Goal: Communication & Community: Ask a question

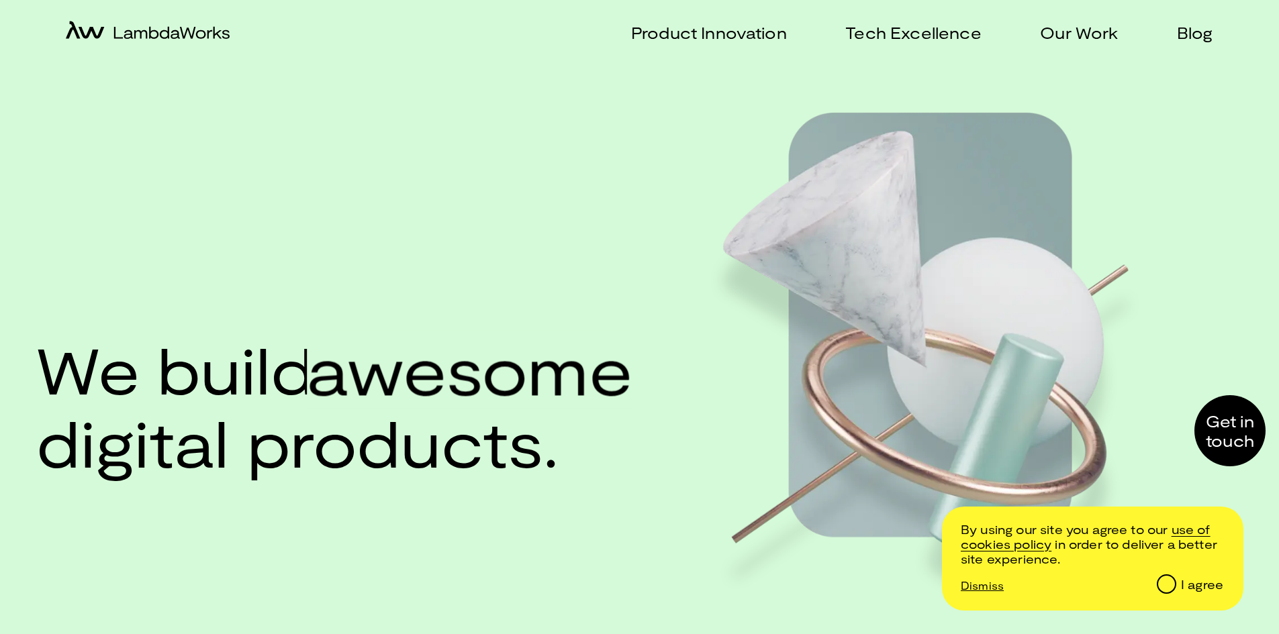
click at [1225, 437] on div at bounding box center [1229, 430] width 71 height 71
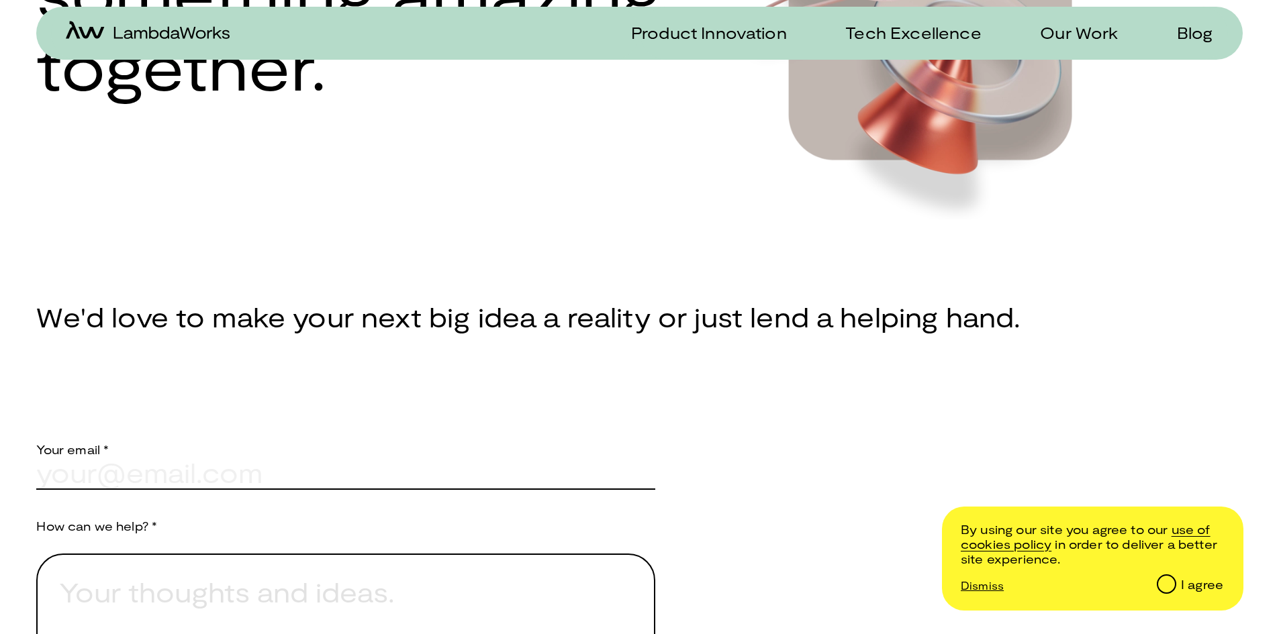
scroll to position [537, 0]
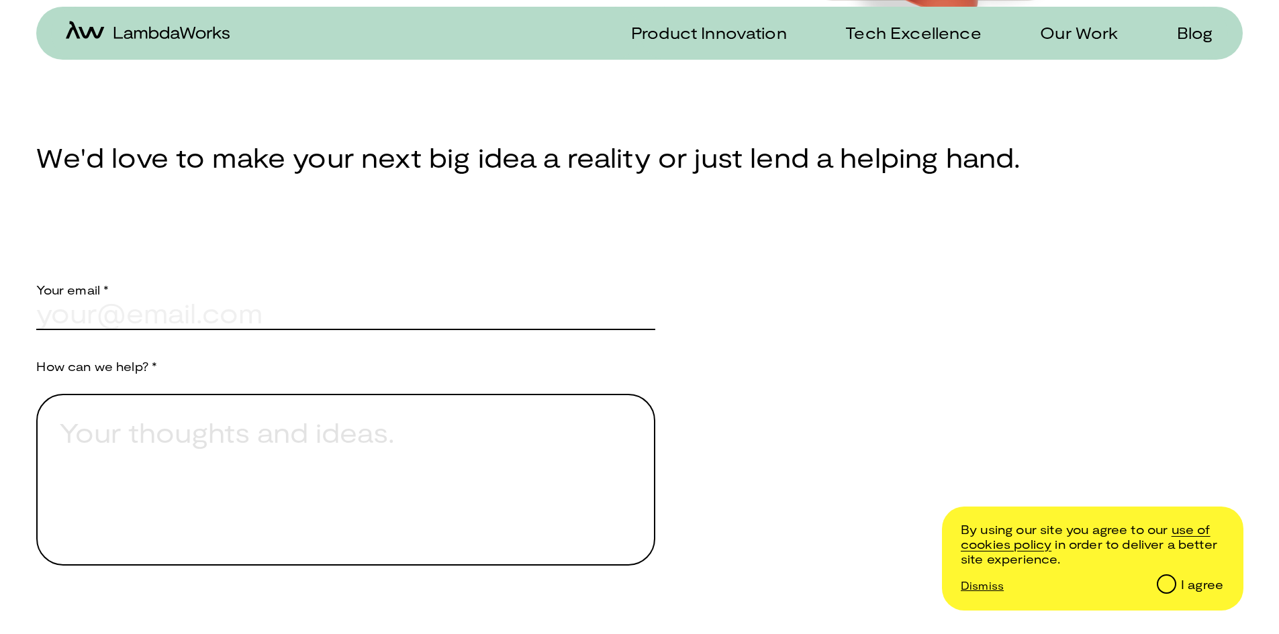
click at [99, 330] on input "text" at bounding box center [345, 313] width 619 height 32
type input "[EMAIL_ADDRESS][PERSON_NAME][DOMAIN_NAME]"
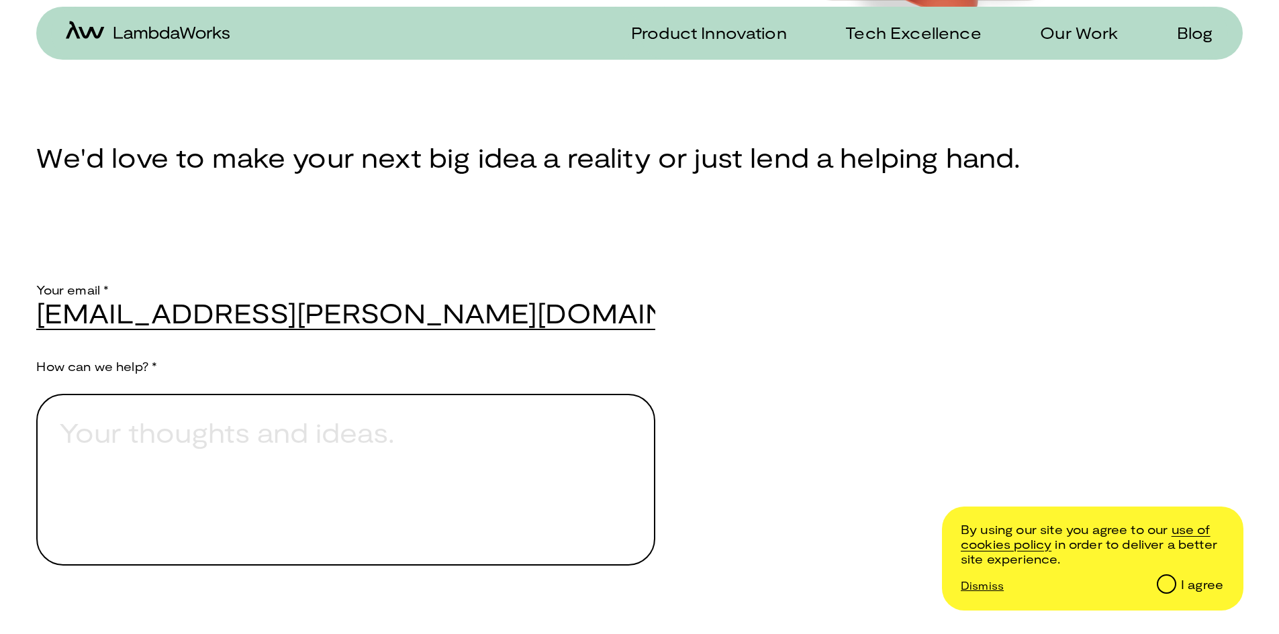
click at [132, 436] on textarea "Provide a brief explanation of how we can assist you." at bounding box center [345, 480] width 619 height 172
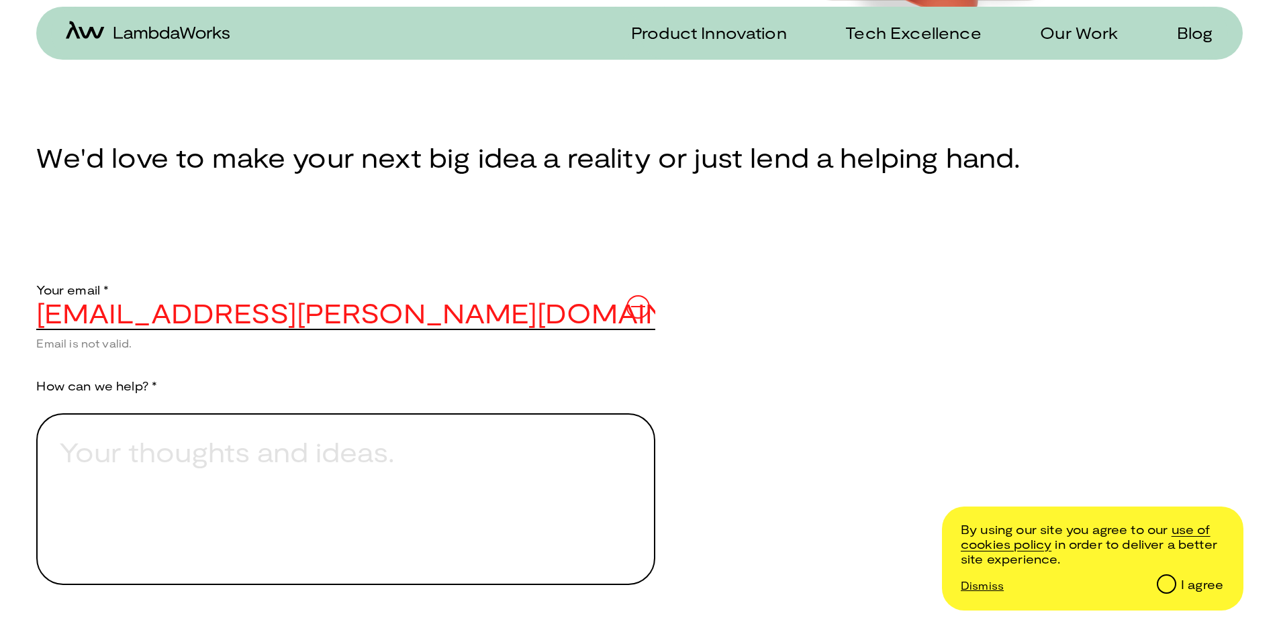
paste textarea "Hi, I’m CTO at [PERSON_NAME], a software development company. We specialize in …"
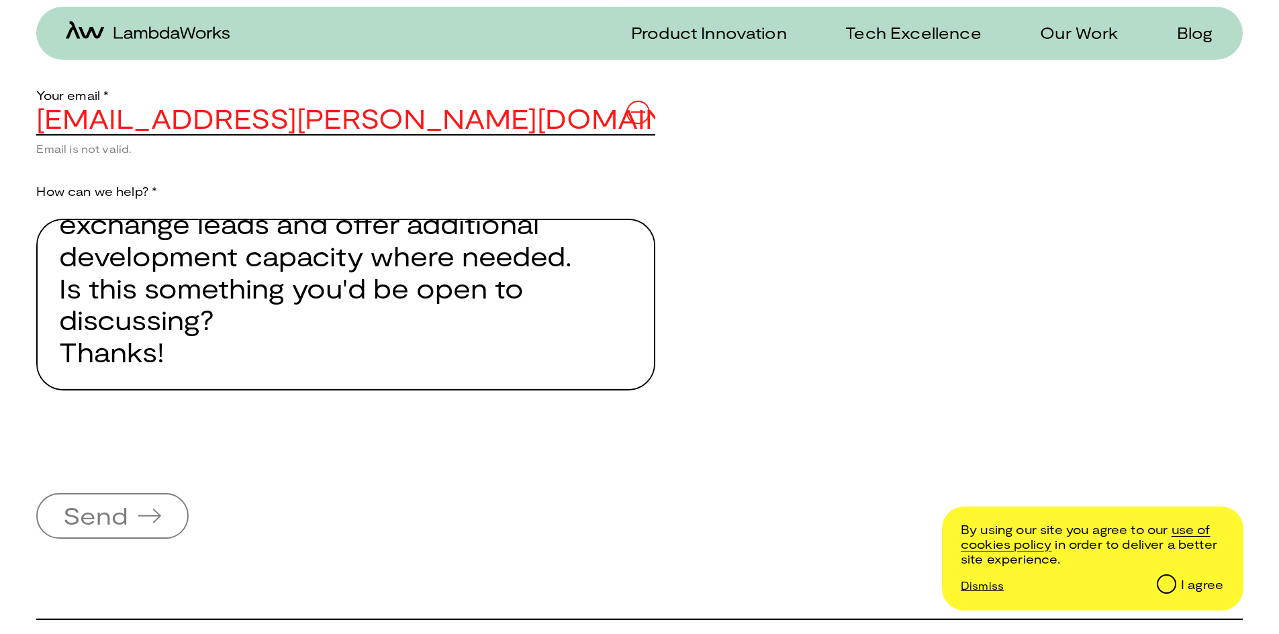
scroll to position [738, 0]
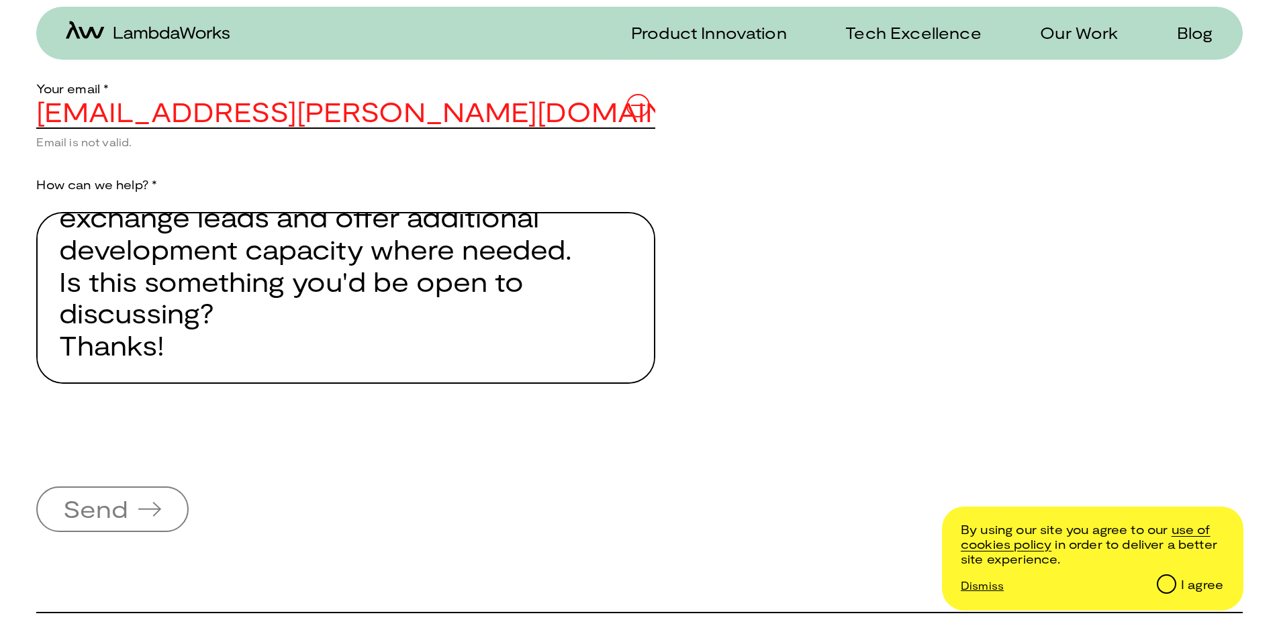
type textarea "Hi, I’m CTO at [PERSON_NAME], a software development company. We specialize in …"
drag, startPoint x: 71, startPoint y: 152, endPoint x: 103, endPoint y: 155, distance: 32.3
click at [105, 155] on div "Your email * [PERSON_NAME][EMAIL_ADDRESS][PERSON_NAME][DOMAIN_NAME] Email is no…" at bounding box center [345, 292] width 619 height 481
click at [456, 128] on input "[EMAIL_ADDRESS][PERSON_NAME][DOMAIN_NAME]" at bounding box center [345, 112] width 619 height 32
type input "[EMAIL_ADDRESS][PERSON_NAME][DOMAIN_NAME]"
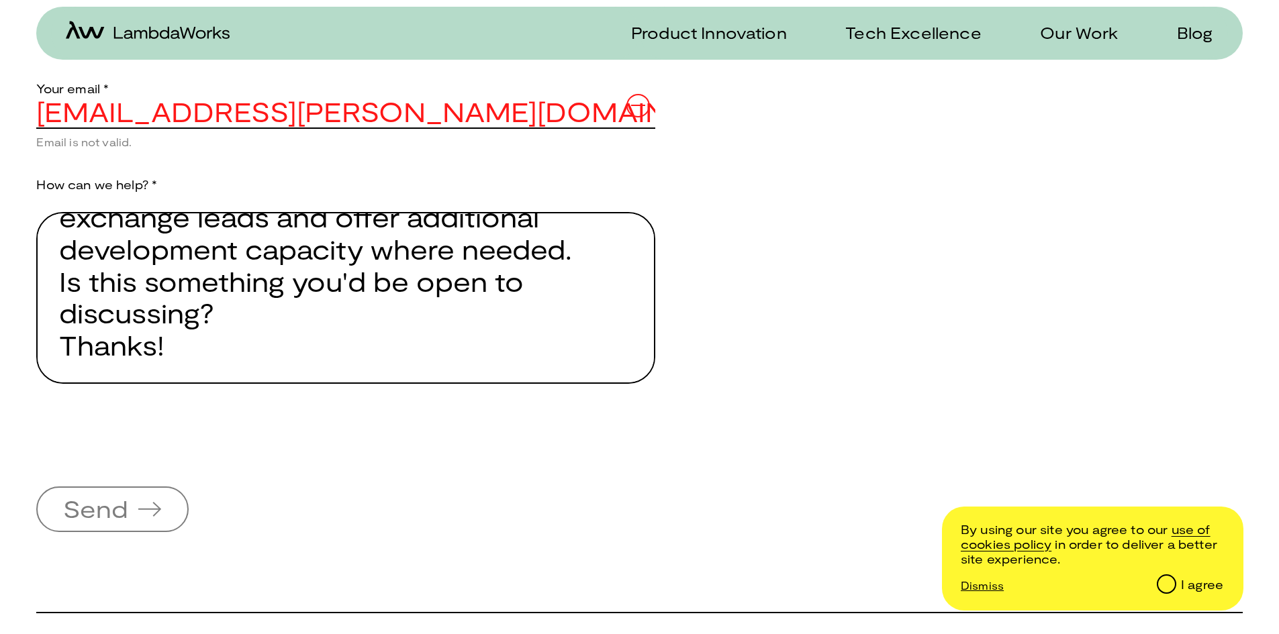
drag, startPoint x: 453, startPoint y: 128, endPoint x: 8, endPoint y: 113, distance: 445.2
click at [8, 113] on div "Product Innovation Tech Excellence Our Work Blog Home Product Innovation Tech E…" at bounding box center [639, 189] width 1279 height 1854
click at [118, 118] on input "[EMAIL_ADDRESS][PERSON_NAME][DOMAIN_NAME]" at bounding box center [345, 112] width 619 height 32
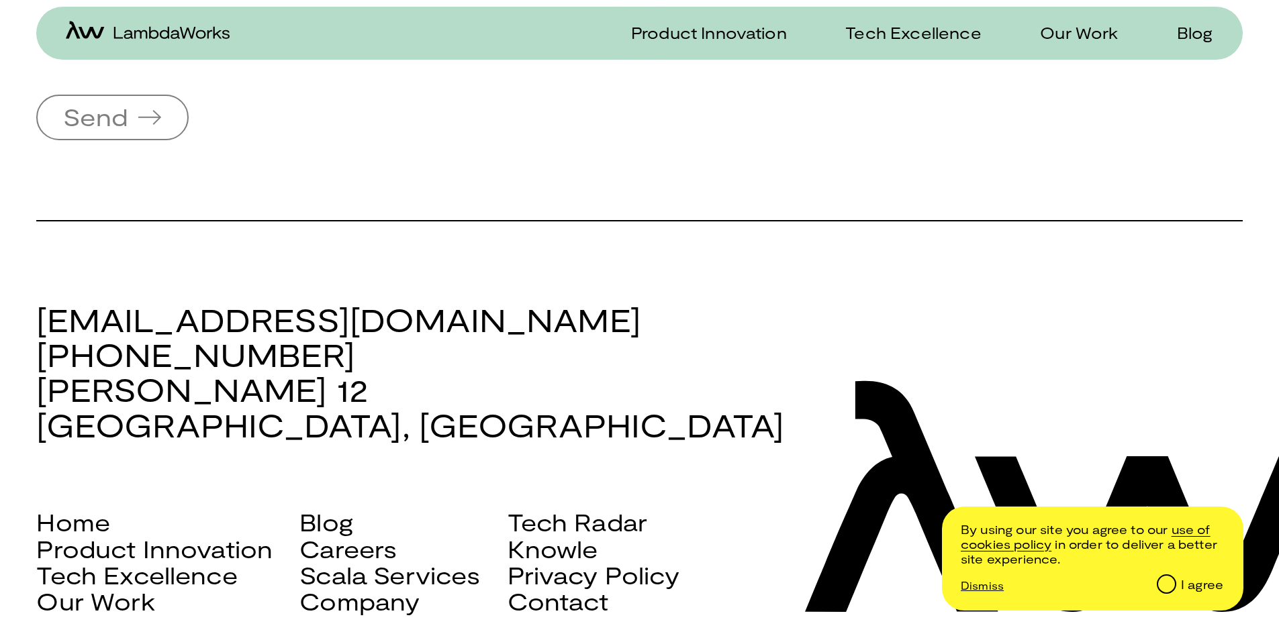
scroll to position [1141, 0]
